Goal: Check status: Check status

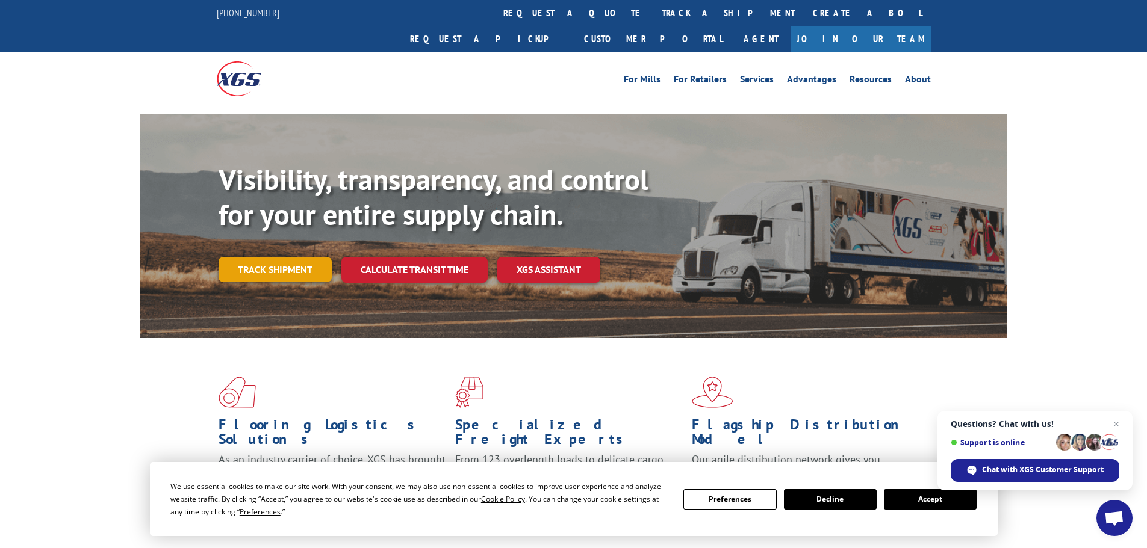
click at [304, 257] on link "Track shipment" at bounding box center [275, 269] width 113 height 25
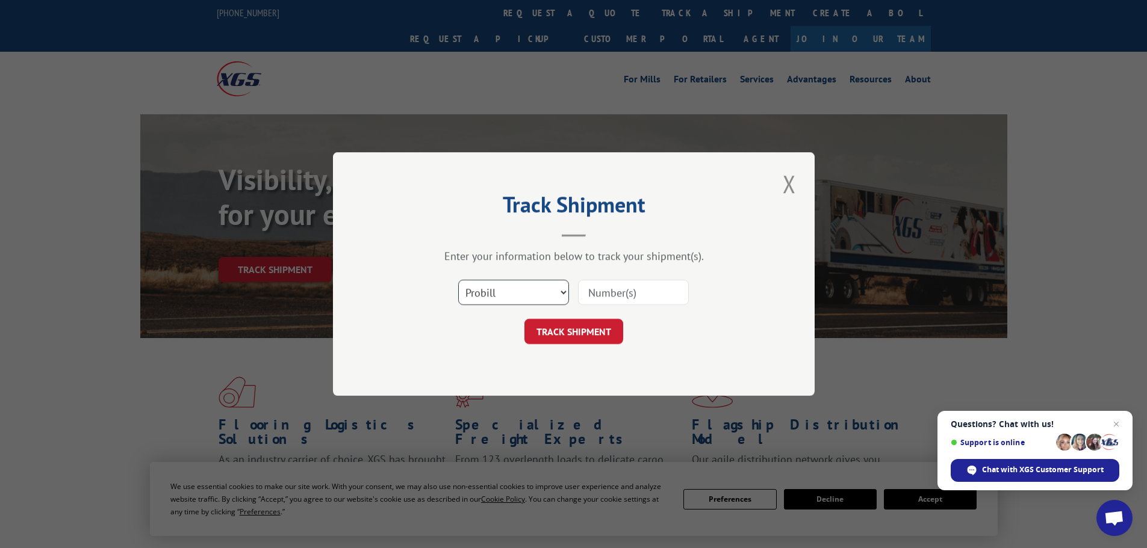
click at [554, 291] on select "Select category... Probill BOL PO" at bounding box center [513, 292] width 111 height 25
select select "bol"
click at [458, 280] on select "Select category... Probill BOL PO" at bounding box center [513, 292] width 111 height 25
click at [605, 292] on input at bounding box center [633, 292] width 111 height 25
paste input "8/13 Awaiting completion of changes and install date."
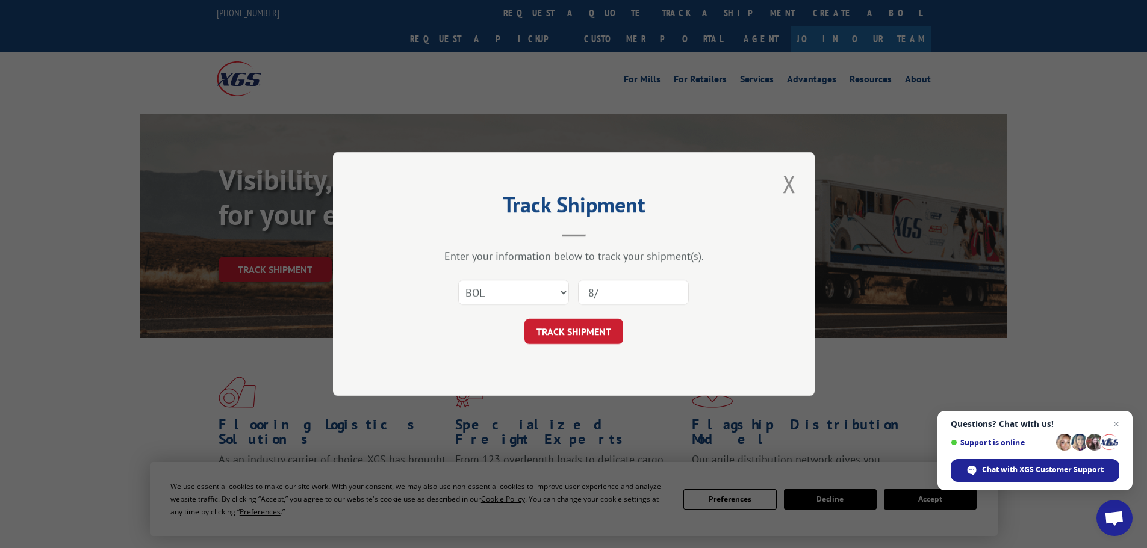
type input "8"
click at [606, 292] on input at bounding box center [633, 292] width 111 height 25
paste input "2400886"
type input "2400886"
click at [553, 331] on button "TRACK SHIPMENT" at bounding box center [573, 331] width 99 height 25
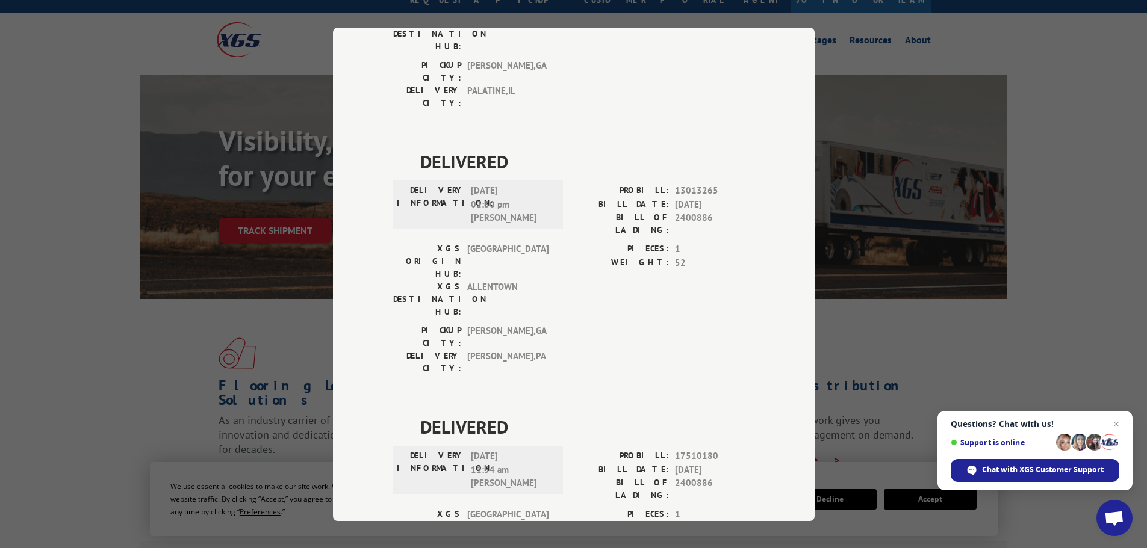
scroll to position [60, 0]
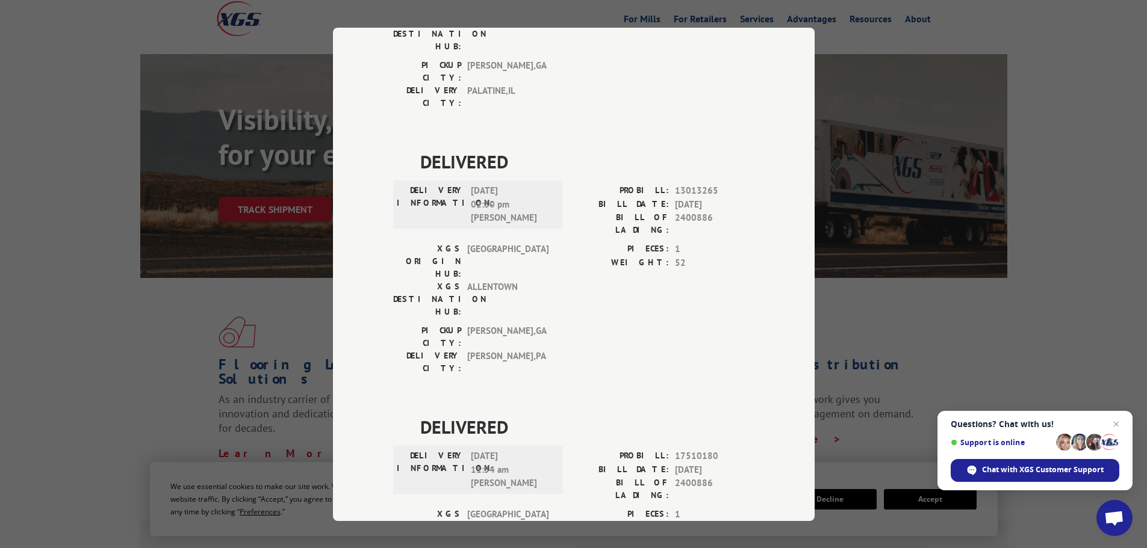
drag, startPoint x: 1050, startPoint y: 324, endPoint x: 1019, endPoint y: 324, distance: 31.3
click at [1043, 324] on div "Track Shipment DELIVERED DELIVERY INFORMATION: PROBILL: 9326159 BILL DATE: [DAT…" at bounding box center [573, 274] width 1147 height 548
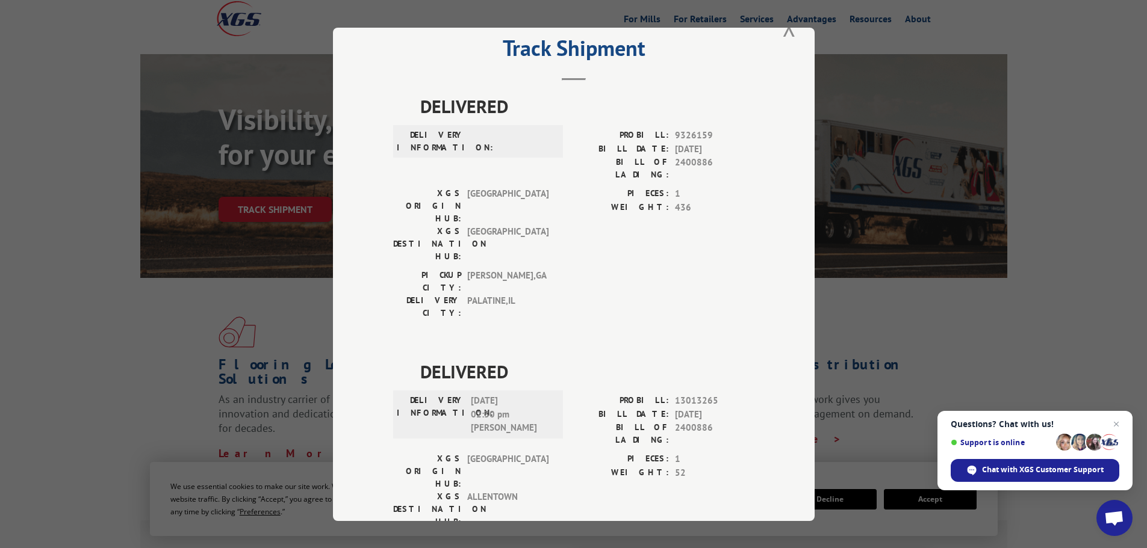
scroll to position [0, 0]
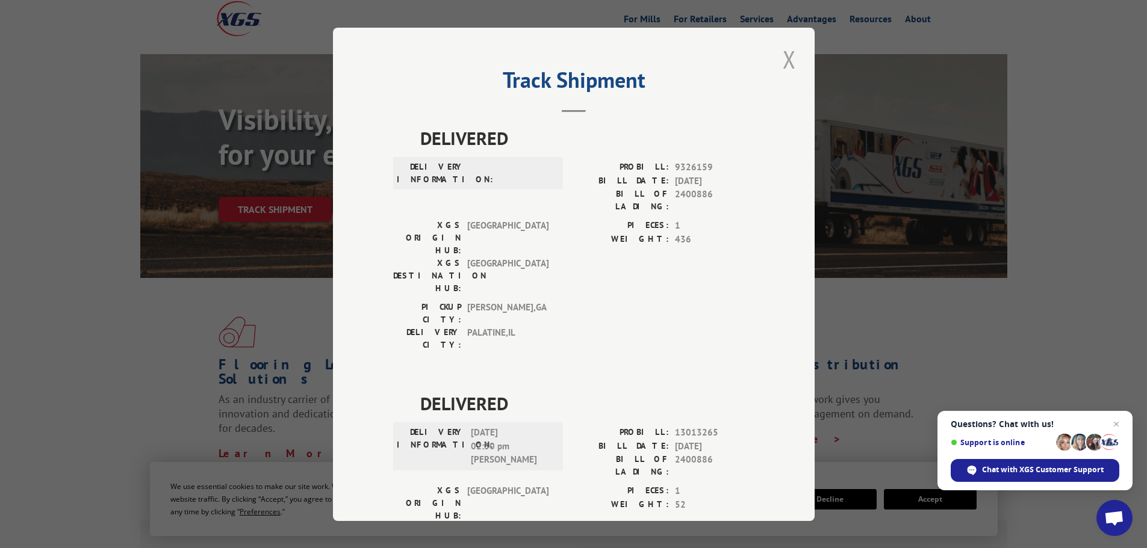
click at [781, 56] on button "Close modal" at bounding box center [789, 59] width 20 height 33
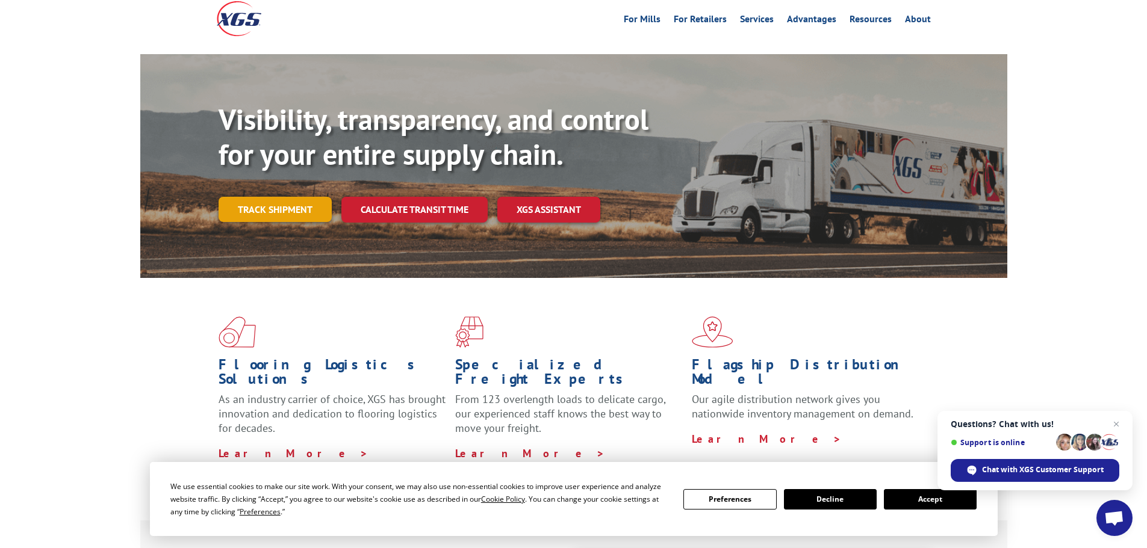
click at [279, 197] on link "Track shipment" at bounding box center [275, 209] width 113 height 25
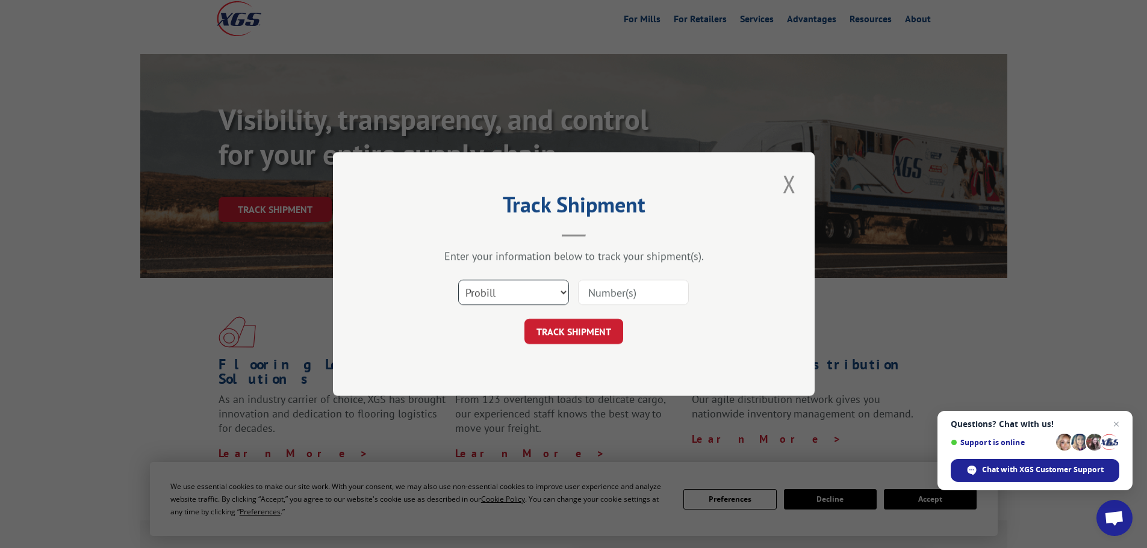
click at [514, 287] on select "Select category... Probill BOL PO" at bounding box center [513, 292] width 111 height 25
select select "bol"
click at [458, 280] on select "Select category... Probill BOL PO" at bounding box center [513, 292] width 111 height 25
drag, startPoint x: 611, startPoint y: 287, endPoint x: 592, endPoint y: 298, distance: 22.1
click at [608, 290] on input at bounding box center [633, 292] width 111 height 25
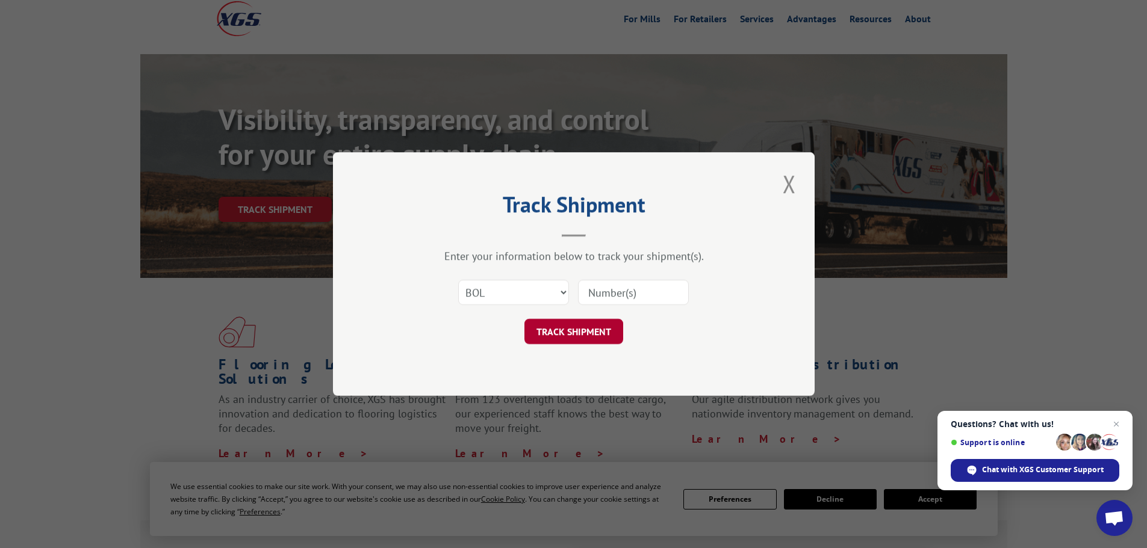
paste input "4807922"
type input "4807922"
click at [592, 329] on button "TRACK SHIPMENT" at bounding box center [573, 331] width 99 height 25
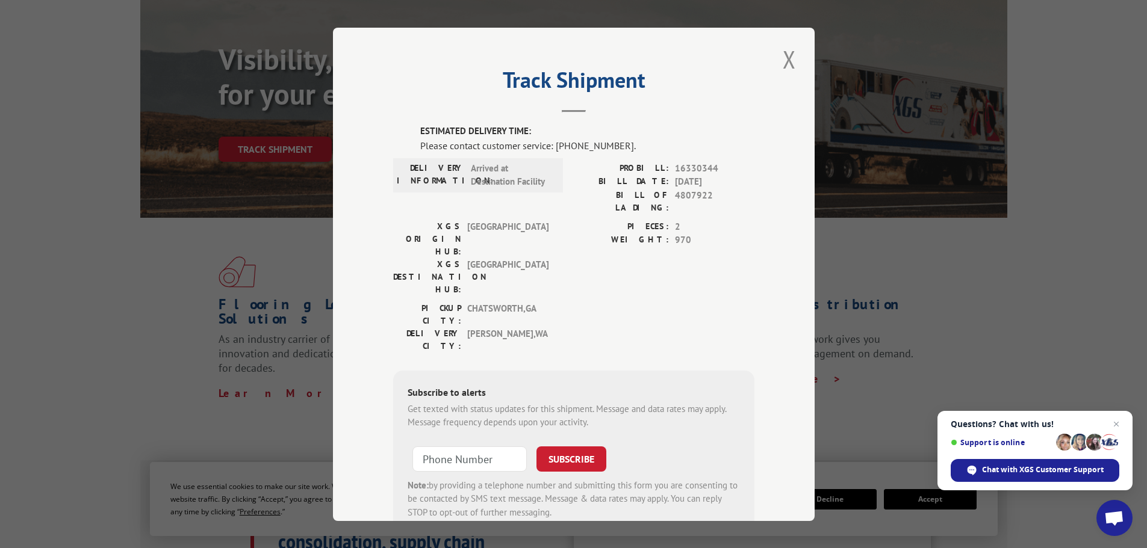
scroll to position [60, 0]
